Goal: Information Seeking & Learning: Learn about a topic

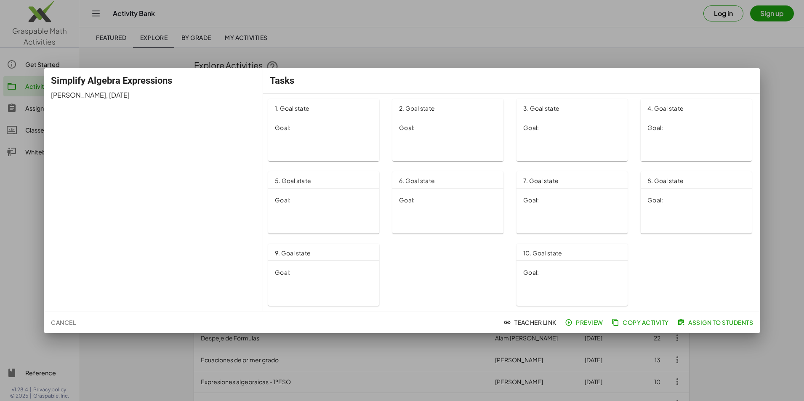
click at [307, 142] on div "1. Goal state Goal:" at bounding box center [323, 130] width 111 height 62
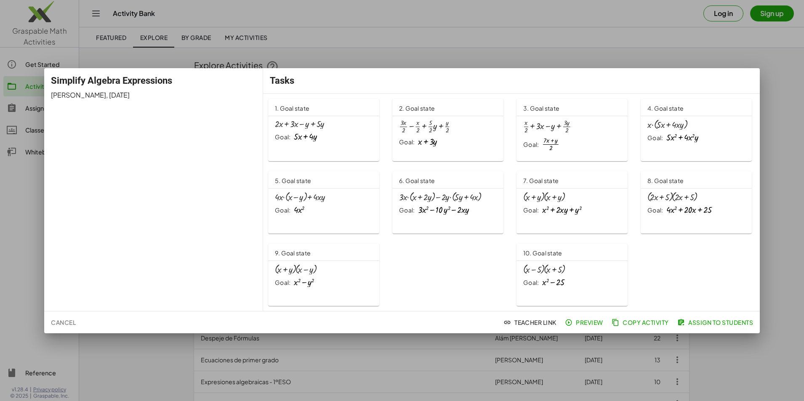
click at [401, 368] on div at bounding box center [402, 200] width 804 height 401
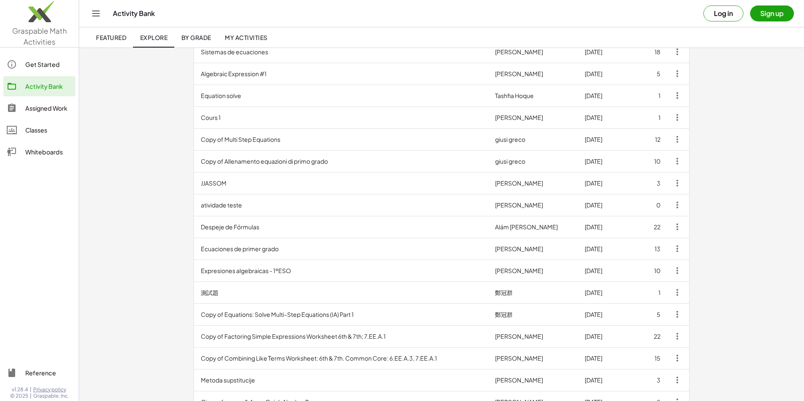
scroll to position [126, 0]
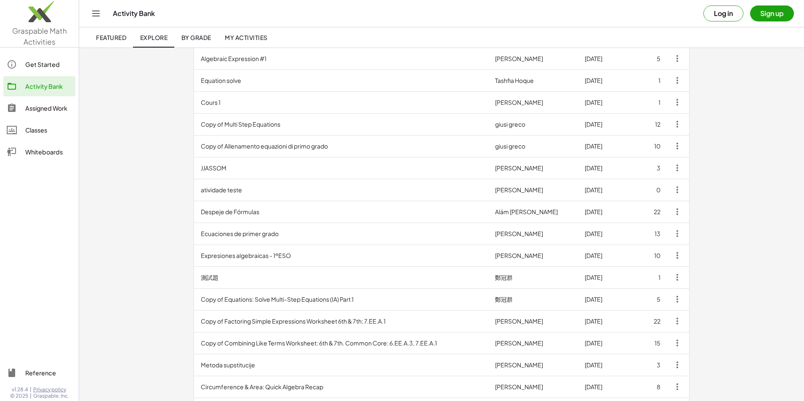
click at [194, 297] on td "Copy of Equations: Solve Multi-Step Equations (IA) Part 1" at bounding box center [341, 299] width 294 height 22
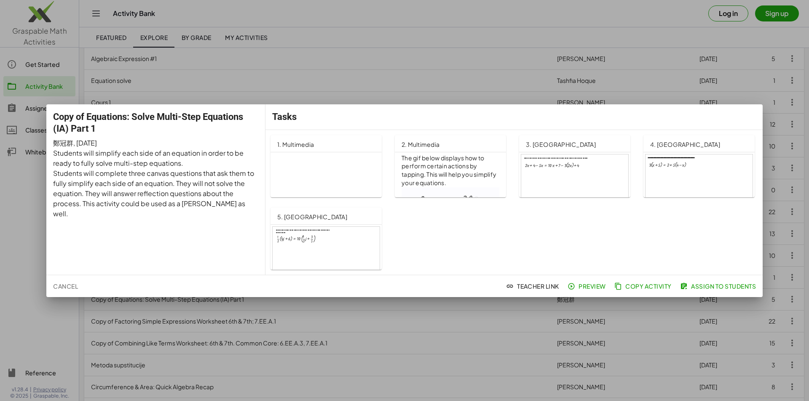
scroll to position [253, 0]
click at [380, 351] on div at bounding box center [404, 200] width 809 height 401
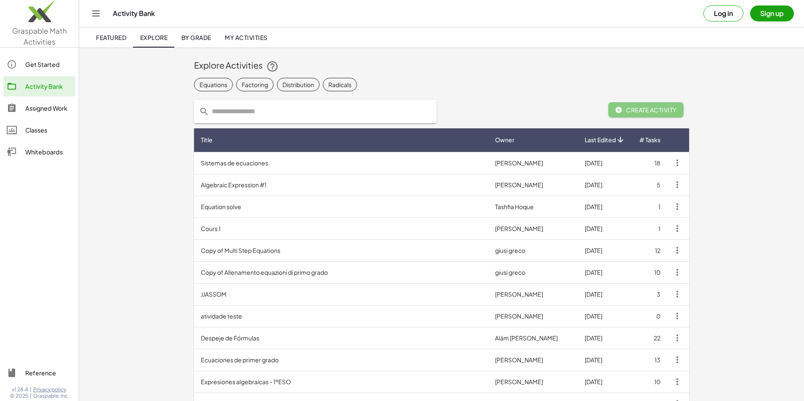
click at [200, 88] on div "Equations" at bounding box center [214, 84] width 28 height 9
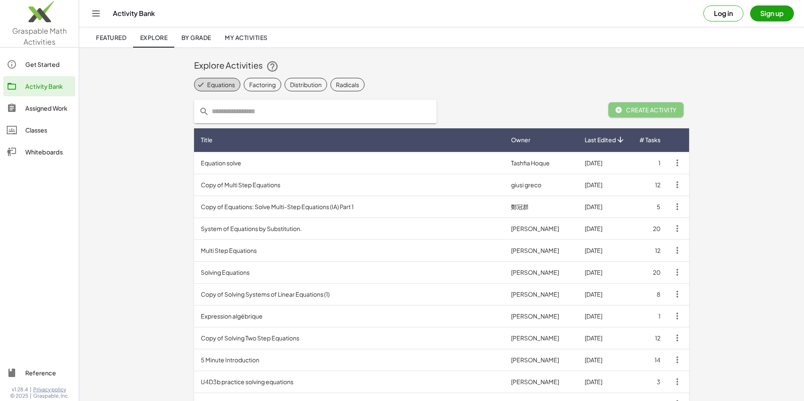
click at [209, 106] on input "text" at bounding box center [320, 112] width 222 height 24
type input "*****"
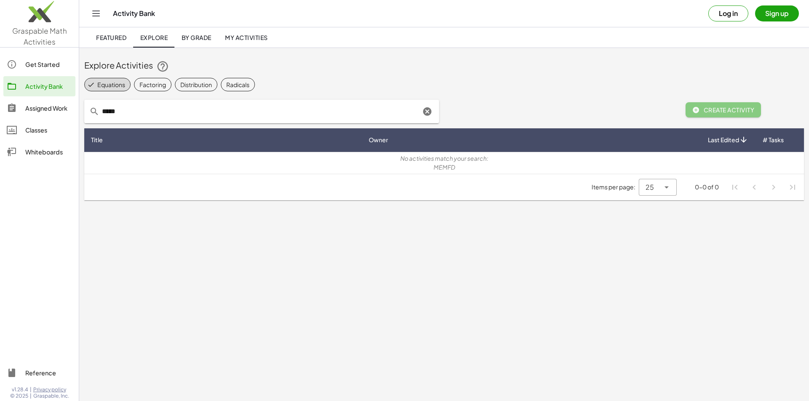
drag, startPoint x: 153, startPoint y: 109, endPoint x: 37, endPoint y: 117, distance: 116.1
click at [37, 117] on div "Graspable Math Activities Get Started Activity Bank Assigned Work Classes White…" at bounding box center [404, 200] width 809 height 401
